Goal: Information Seeking & Learning: Learn about a topic

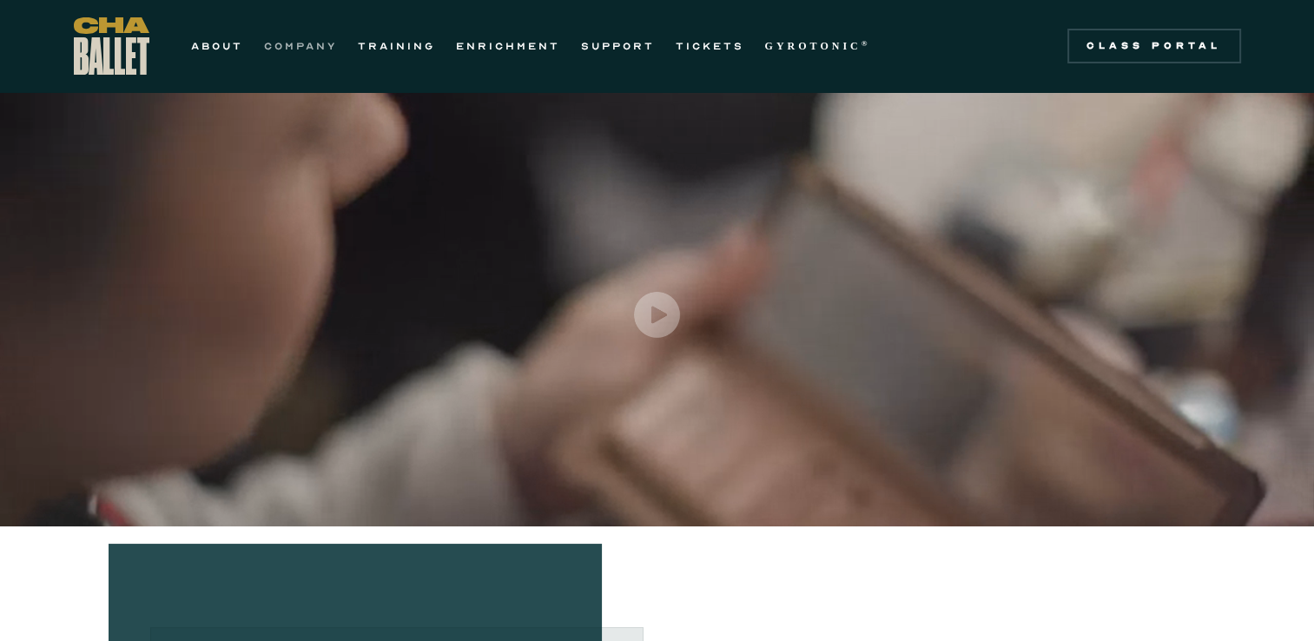
click at [288, 46] on link "COMPANY" at bounding box center [300, 46] width 73 height 21
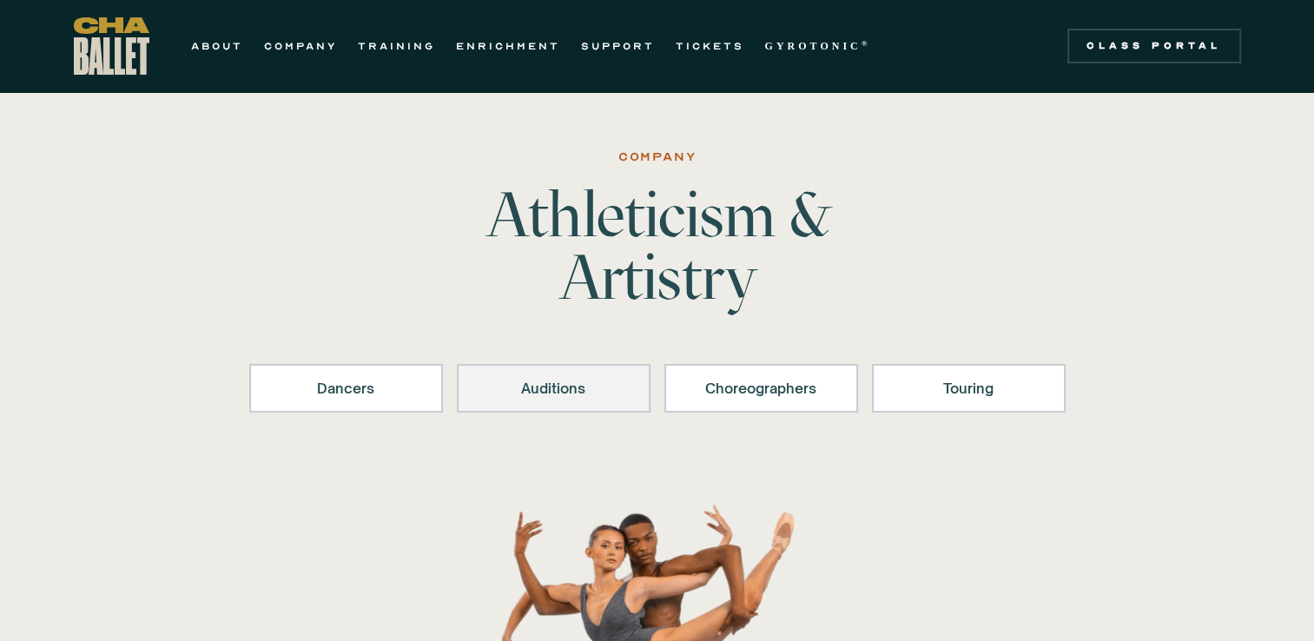
click at [541, 397] on div "Auditions" at bounding box center [553, 388] width 149 height 21
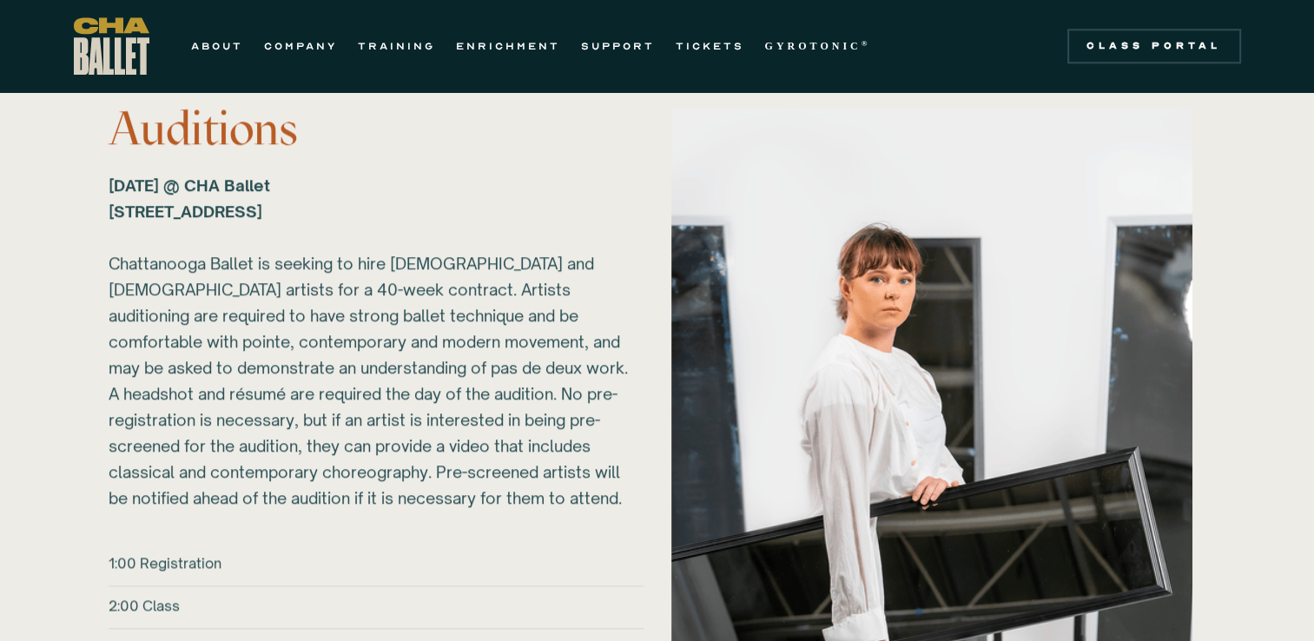
scroll to position [1928, 0]
